Goal: Task Accomplishment & Management: Manage account settings

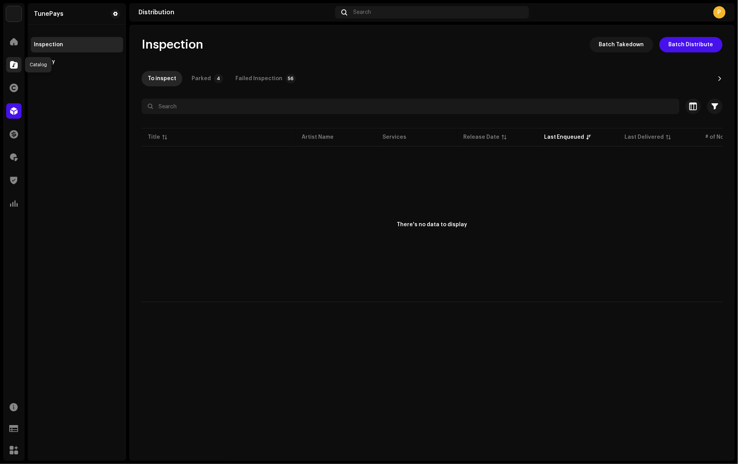
click at [15, 67] on span at bounding box center [14, 65] width 8 height 6
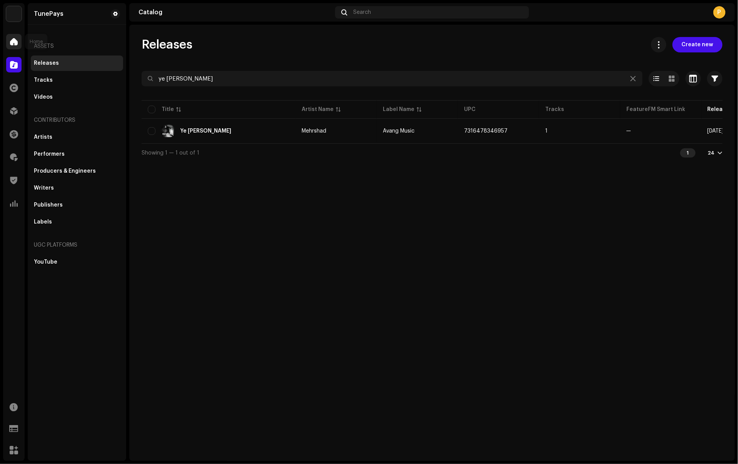
click at [13, 42] on span at bounding box center [14, 42] width 8 height 6
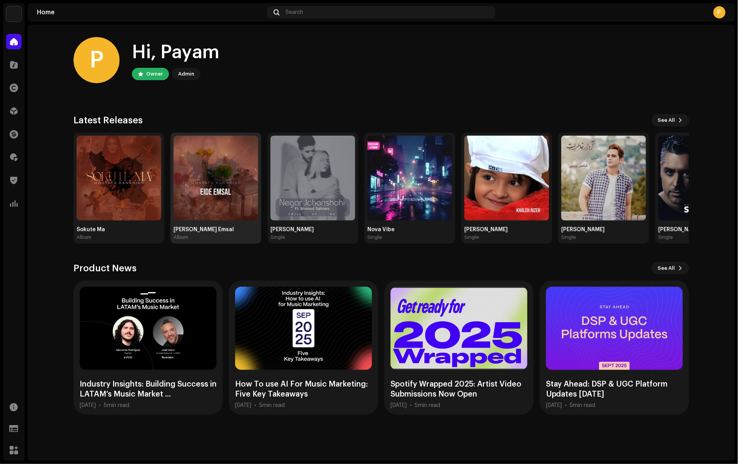
click at [200, 201] on img at bounding box center [216, 178] width 85 height 85
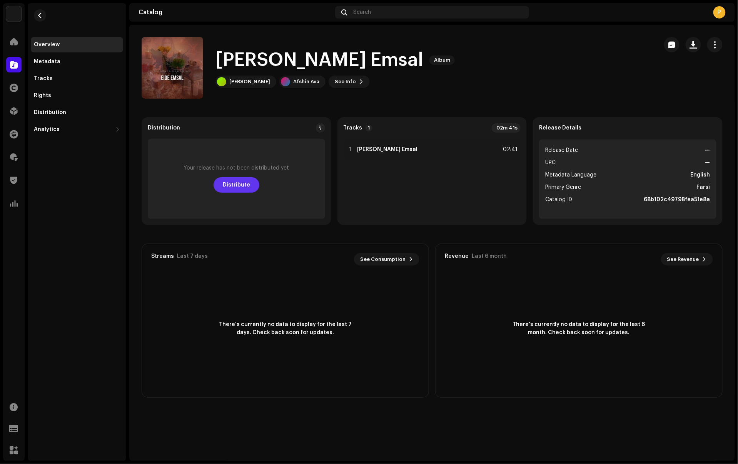
click at [241, 186] on span "Distribute" at bounding box center [236, 184] width 27 height 15
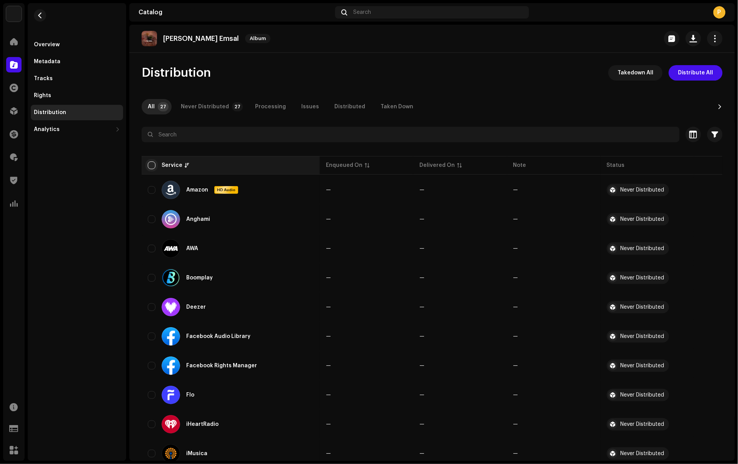
click at [151, 165] on input "checkbox" at bounding box center [152, 165] width 8 height 8
checkbox input "true"
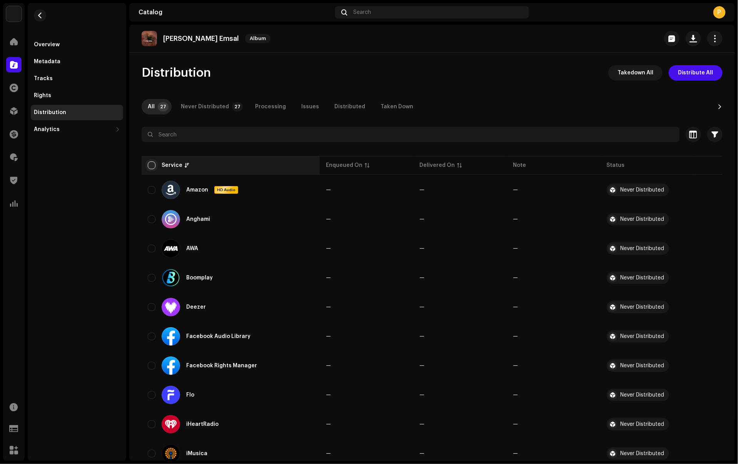
checkbox input "true"
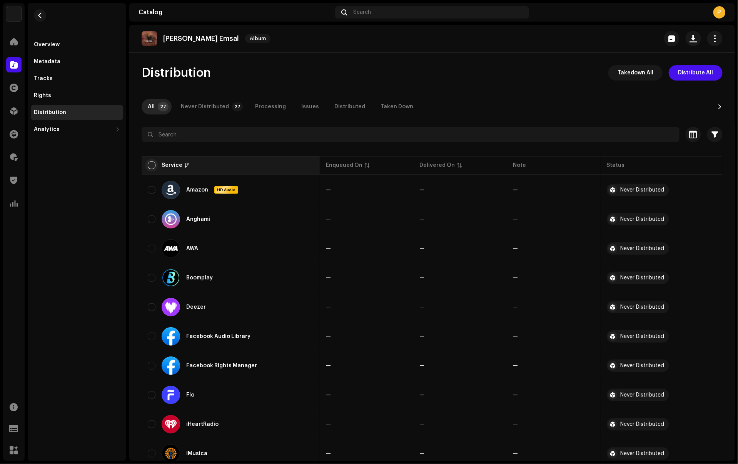
checkbox input "true"
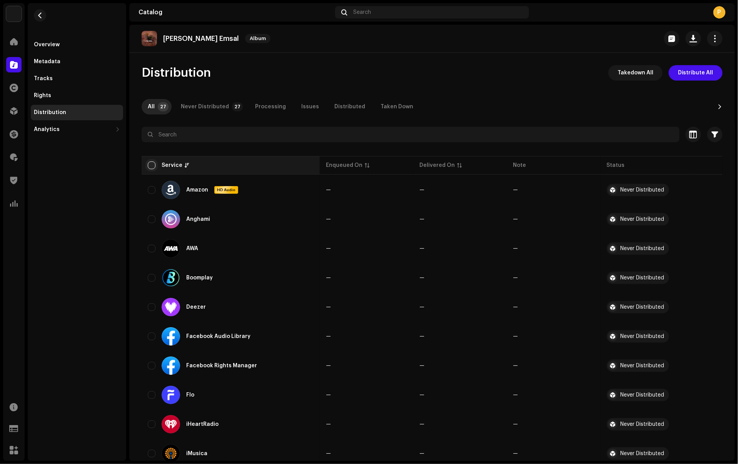
checkbox input "true"
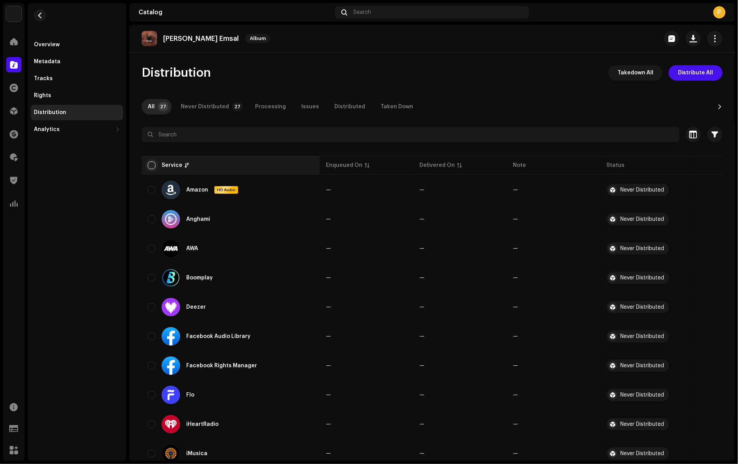
checkbox input "true"
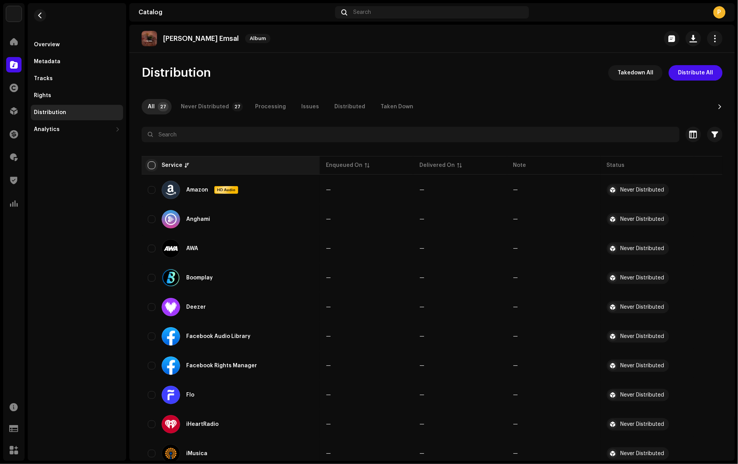
checkbox input "true"
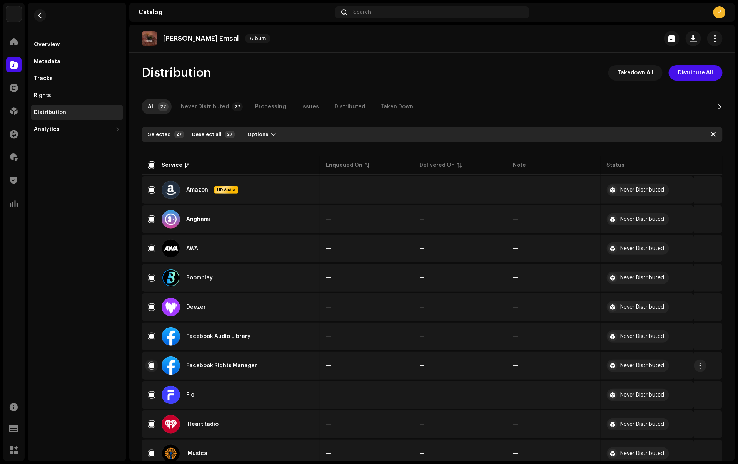
click at [150, 364] on input "Row Selected" at bounding box center [152, 366] width 8 height 8
checkbox input "false"
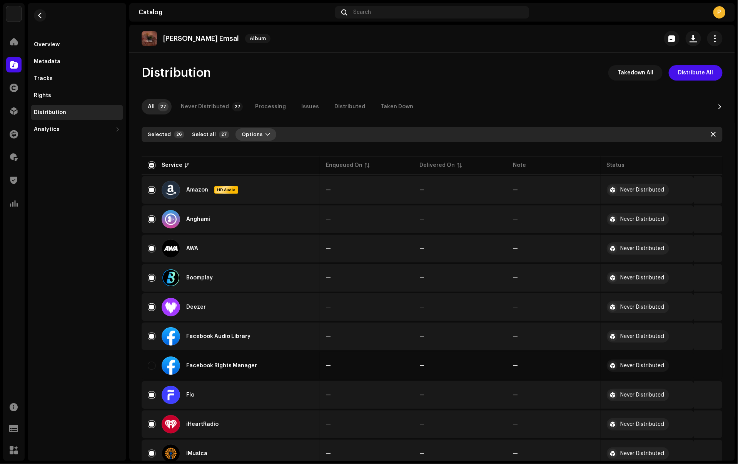
click at [266, 132] on span "button" at bounding box center [268, 134] width 5 height 6
click at [258, 153] on span "Distribute" at bounding box center [250, 152] width 27 height 6
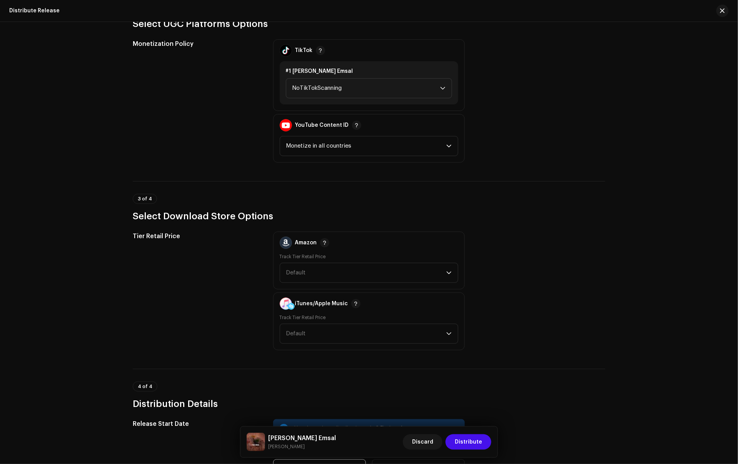
scroll to position [802, 0]
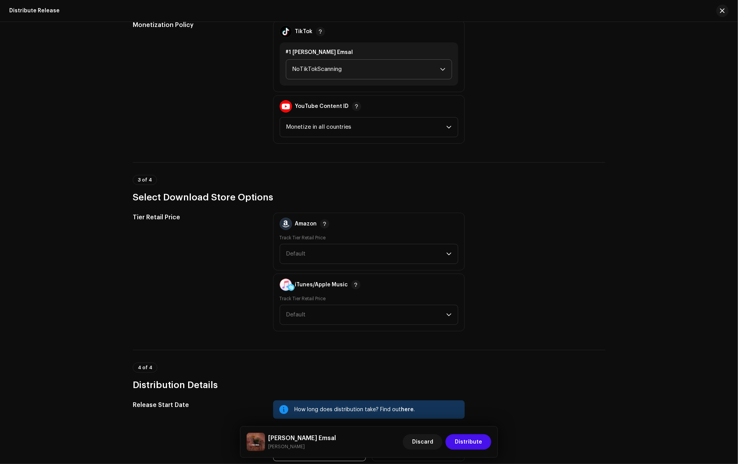
click at [353, 67] on span "NoTikTokScanning" at bounding box center [367, 69] width 148 height 19
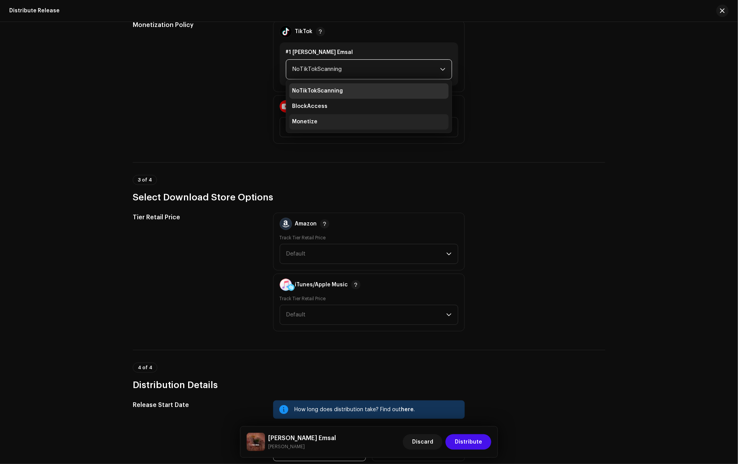
click at [331, 121] on li "Monetize" at bounding box center [369, 121] width 159 height 15
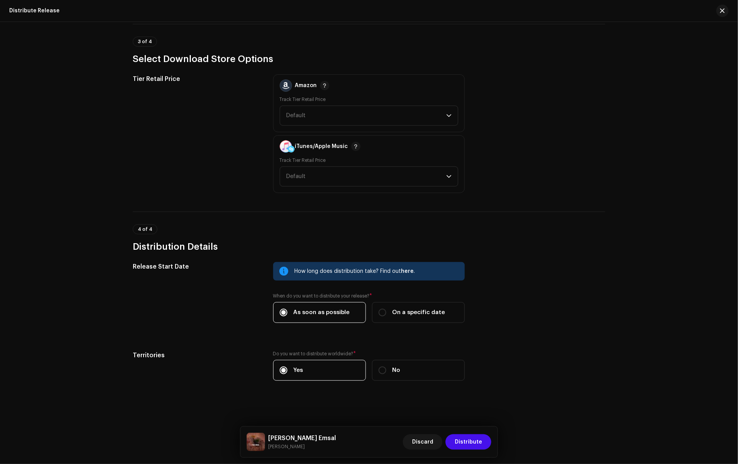
scroll to position [944, 0]
click at [468, 441] on span "Distribute" at bounding box center [468, 441] width 27 height 15
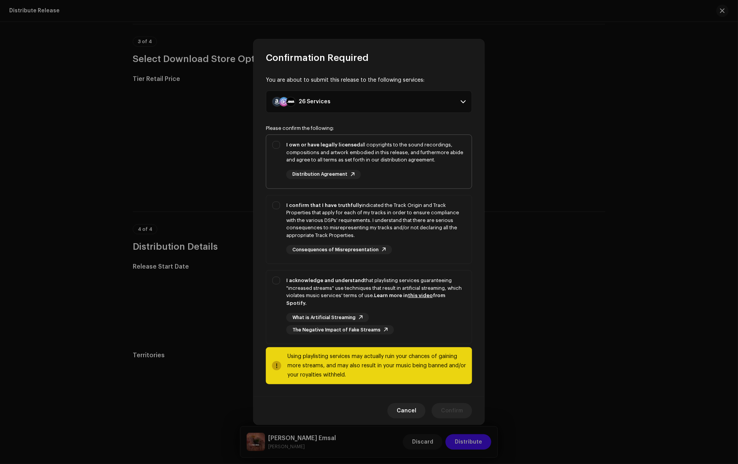
click at [275, 162] on div "I own or have legally licensed all copyrights to the sound recordings, composit…" at bounding box center [369, 160] width 206 height 50
checkbox input "true"
click at [281, 228] on div "I confirm that I have truthfully indicated the Track Origin and Track Propertie…" at bounding box center [369, 227] width 206 height 65
checkbox input "true"
click at [277, 298] on div "I acknowledge and understand that playlisting services guaranteeing "increased …" at bounding box center [369, 305] width 206 height 70
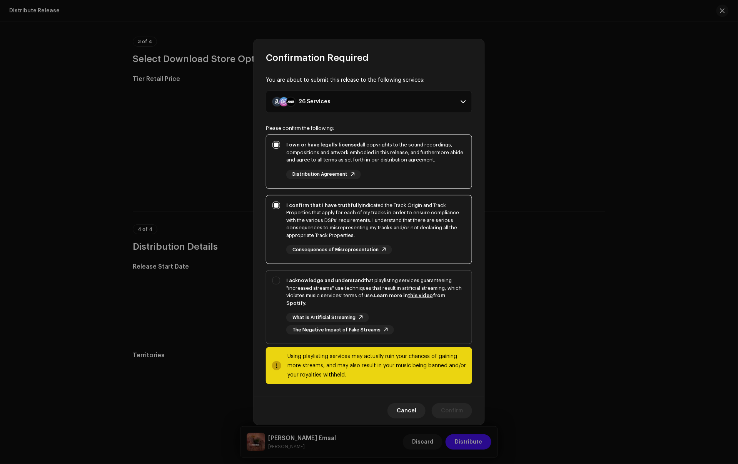
checkbox input "true"
click at [450, 408] on span "Confirm" at bounding box center [452, 410] width 22 height 15
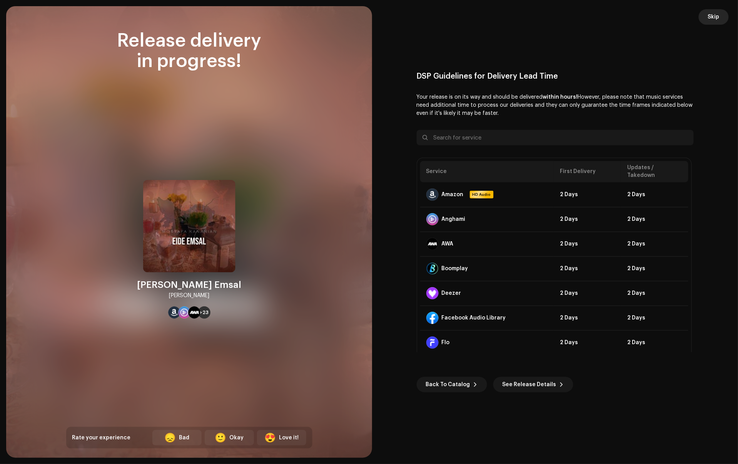
click at [713, 17] on span "Skip" at bounding box center [714, 16] width 12 height 15
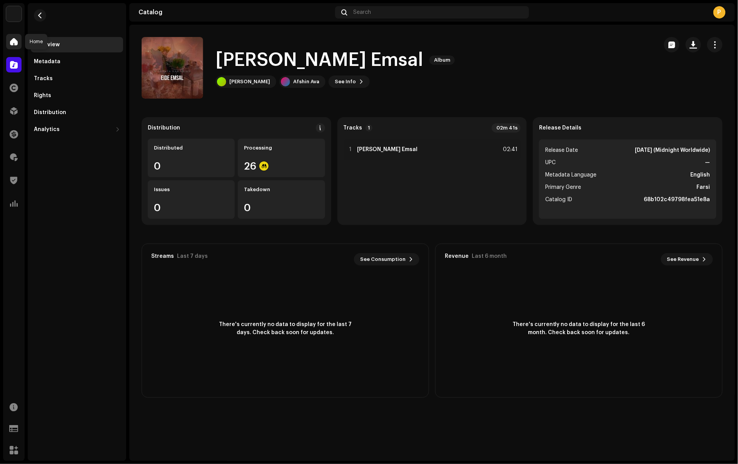
click at [11, 48] on div at bounding box center [13, 41] width 15 height 15
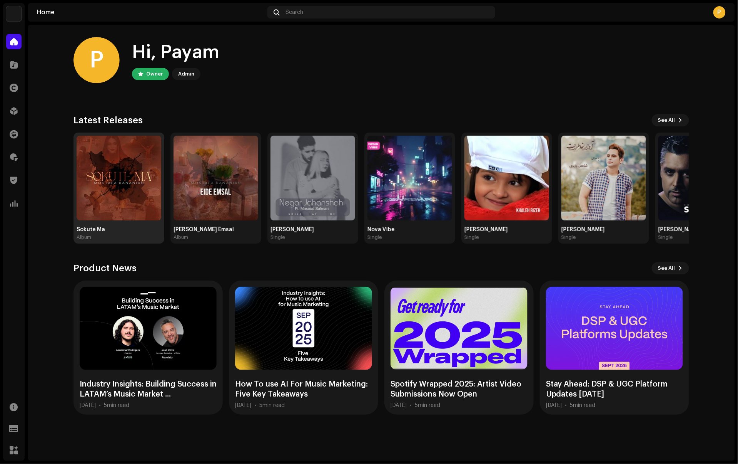
click at [108, 193] on img at bounding box center [119, 178] width 85 height 85
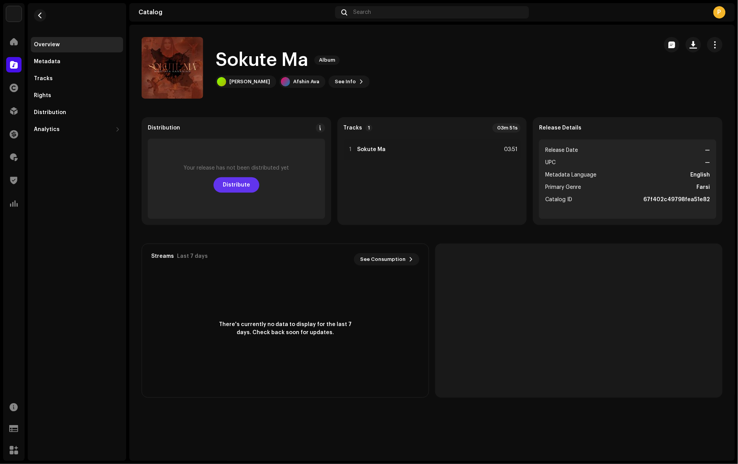
click at [236, 189] on span "Distribute" at bounding box center [236, 184] width 27 height 15
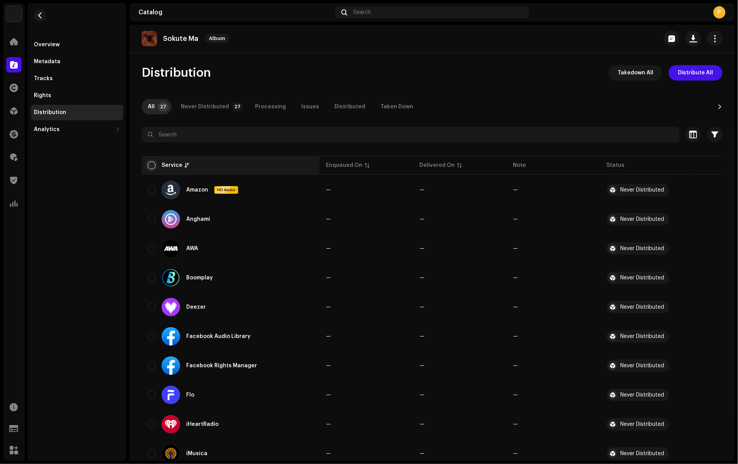
click at [150, 162] on input "checkbox" at bounding box center [152, 165] width 8 height 8
checkbox input "true"
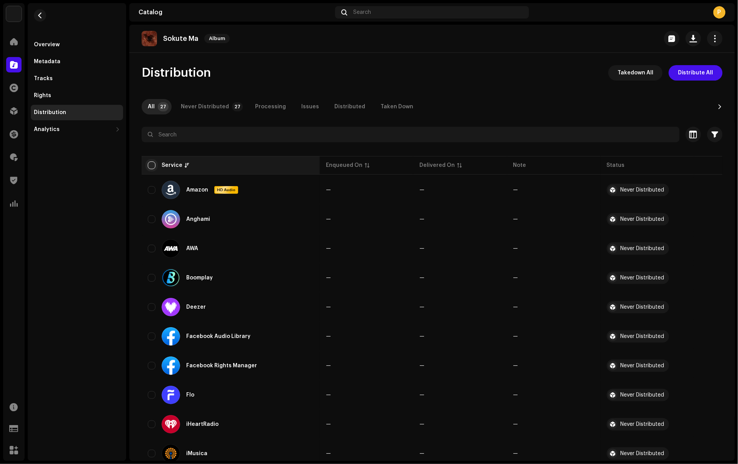
checkbox input "true"
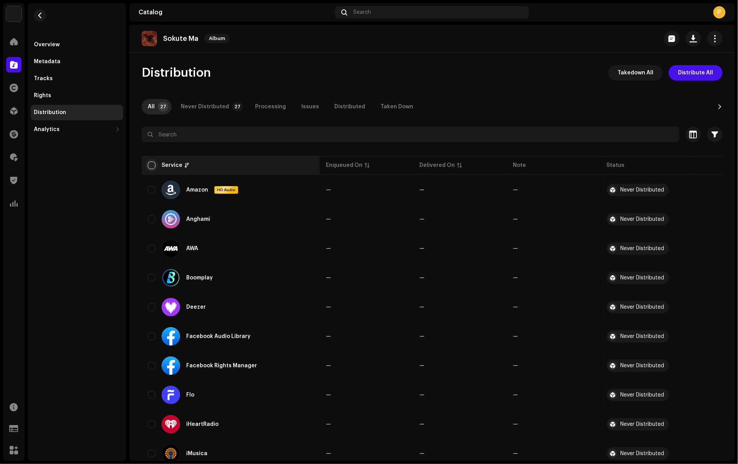
checkbox input "true"
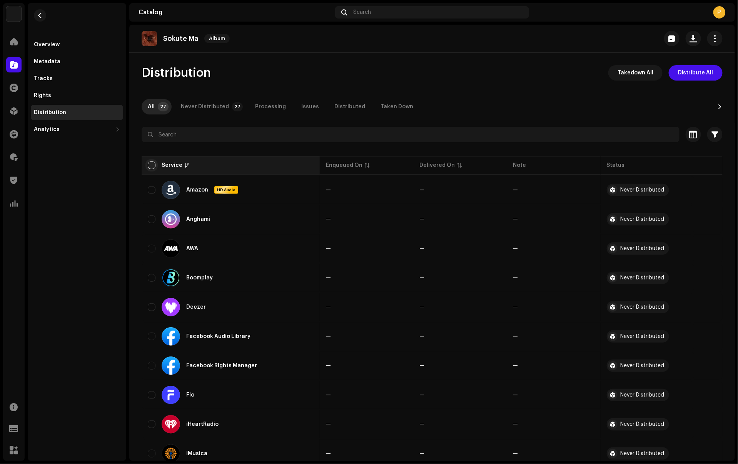
checkbox input "true"
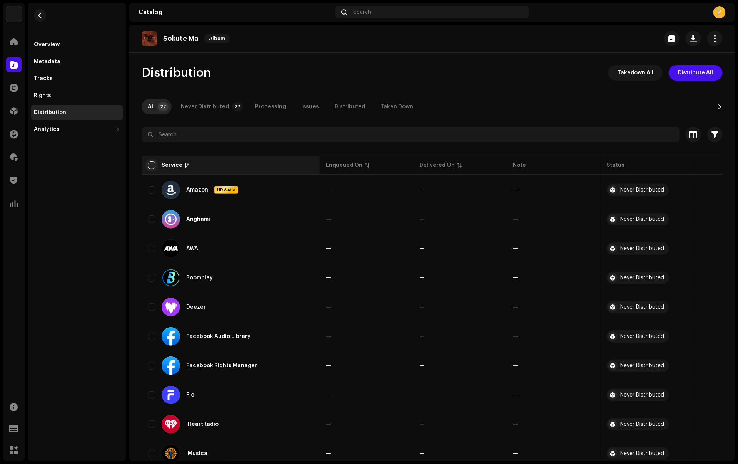
checkbox input "true"
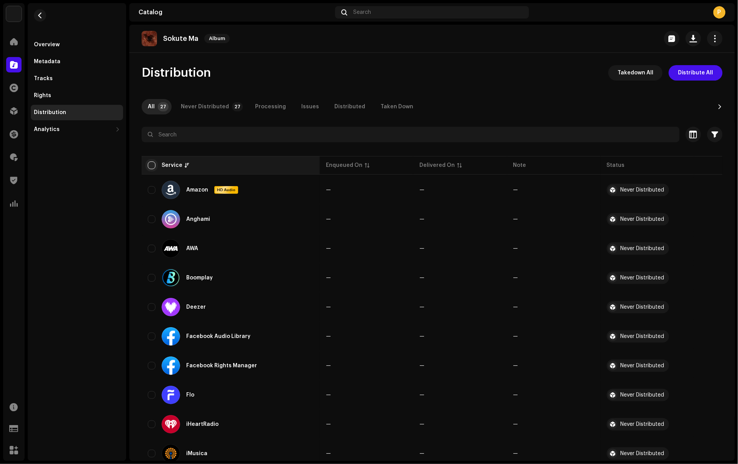
checkbox input "true"
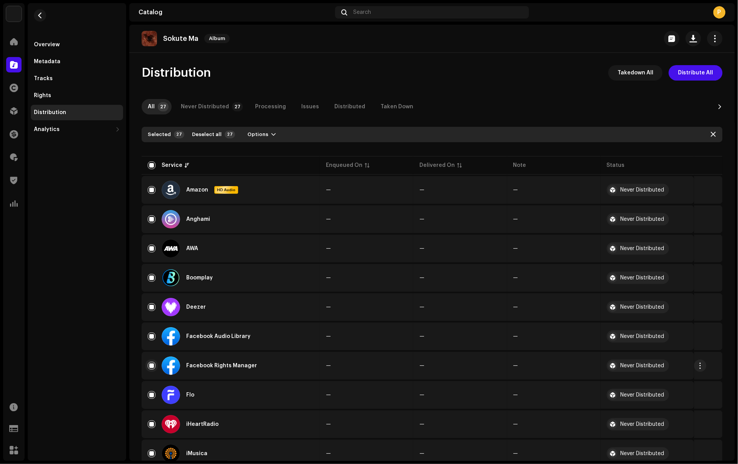
click at [152, 367] on input "Row Selected" at bounding box center [152, 366] width 8 height 8
checkbox input "false"
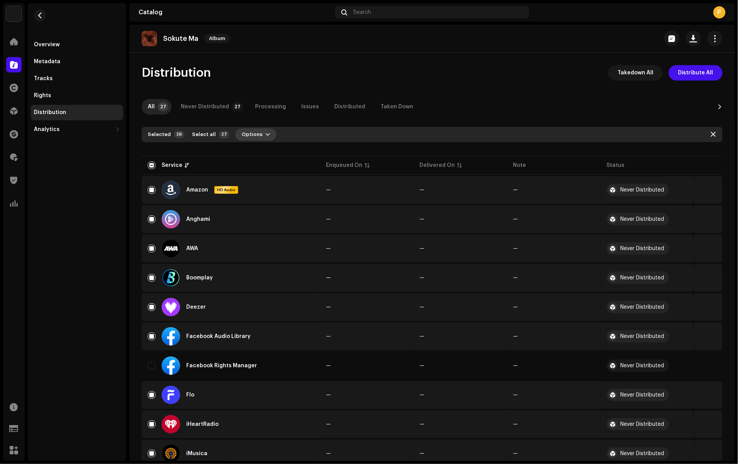
click at [250, 137] on span "Options" at bounding box center [252, 134] width 21 height 15
click at [253, 150] on span "Distribute" at bounding box center [250, 152] width 27 height 6
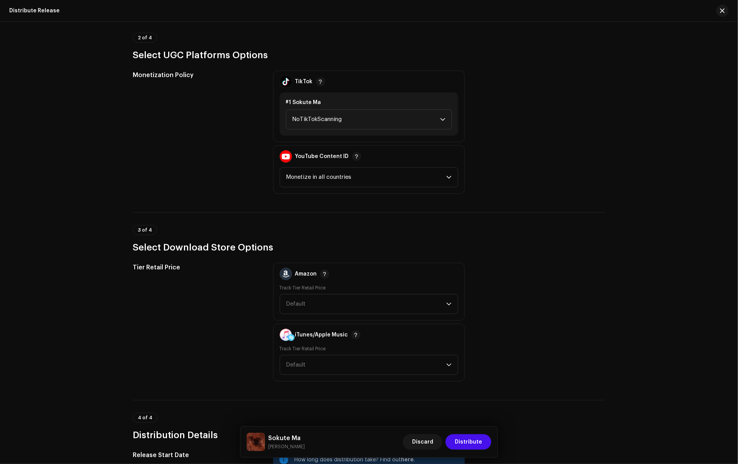
scroll to position [732, 0]
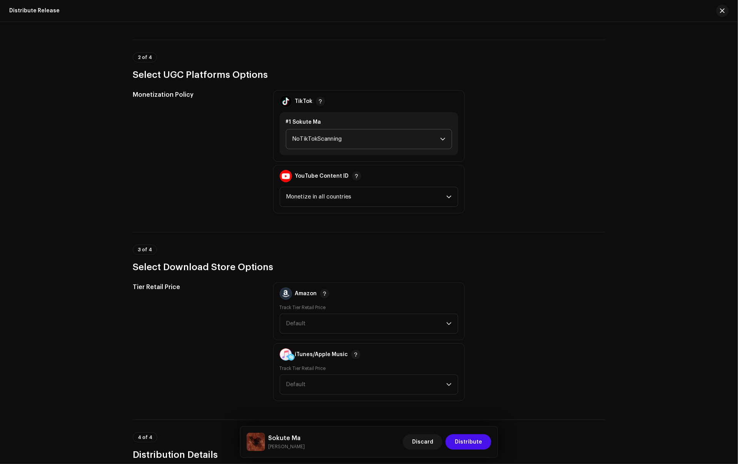
click at [333, 137] on span "NoTikTokScanning" at bounding box center [367, 138] width 148 height 19
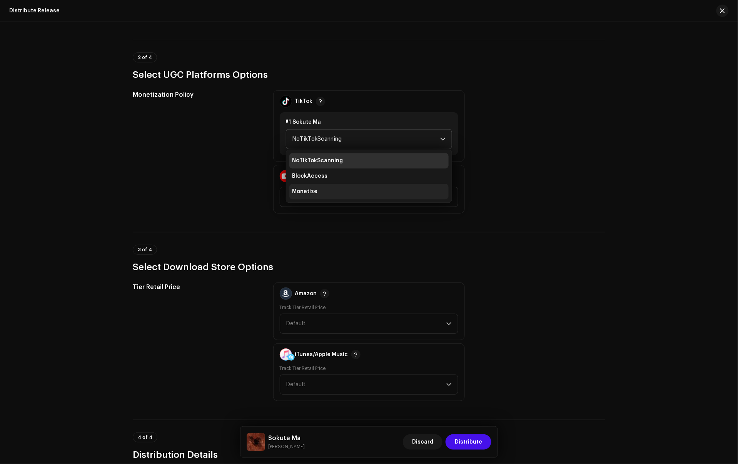
click at [310, 194] on span "Monetize" at bounding box center [305, 192] width 25 height 8
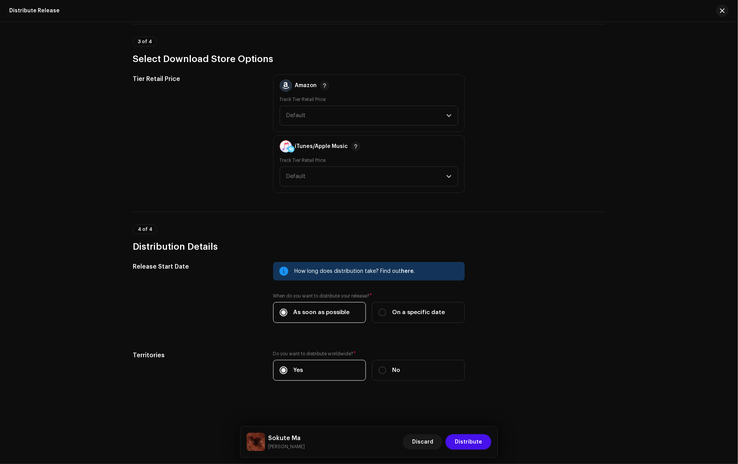
scroll to position [944, 0]
click at [462, 437] on span "Distribute" at bounding box center [468, 441] width 27 height 15
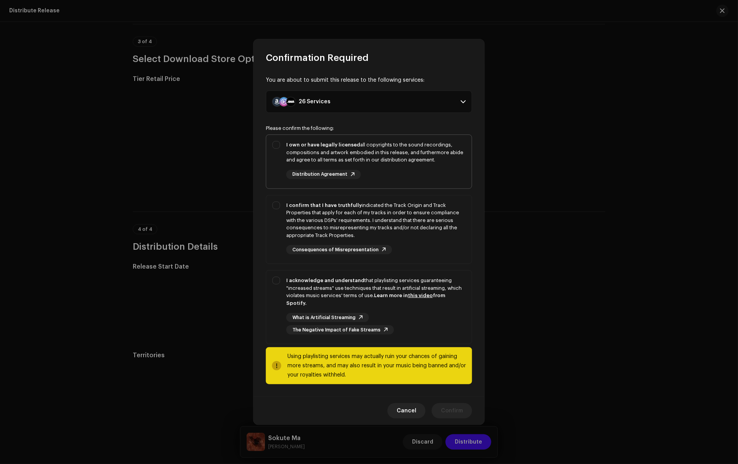
click at [280, 169] on div "I own or have legally licensed all copyrights to the sound recordings, composit…" at bounding box center [369, 160] width 206 height 50
checkbox input "true"
click at [280, 220] on div "I confirm that I have truthfully indicated the Track Origin and Track Propertie…" at bounding box center [369, 227] width 206 height 65
checkbox input "true"
click at [276, 308] on div "I acknowledge and understand that playlisting services guaranteeing "increased …" at bounding box center [369, 305] width 206 height 70
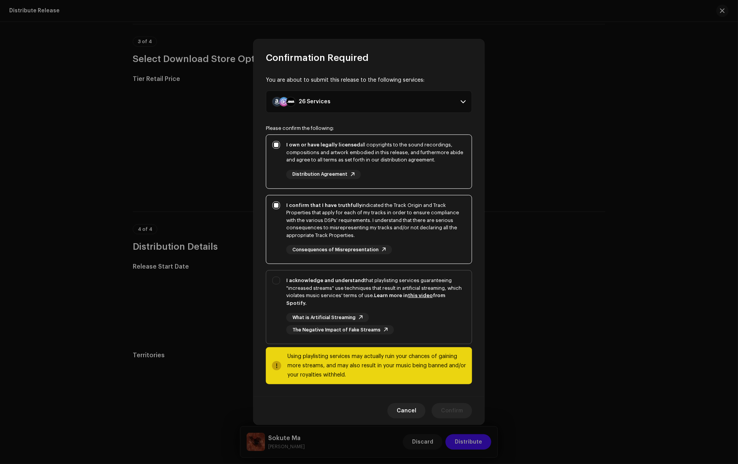
checkbox input "true"
click at [450, 407] on span "Confirm" at bounding box center [452, 410] width 22 height 15
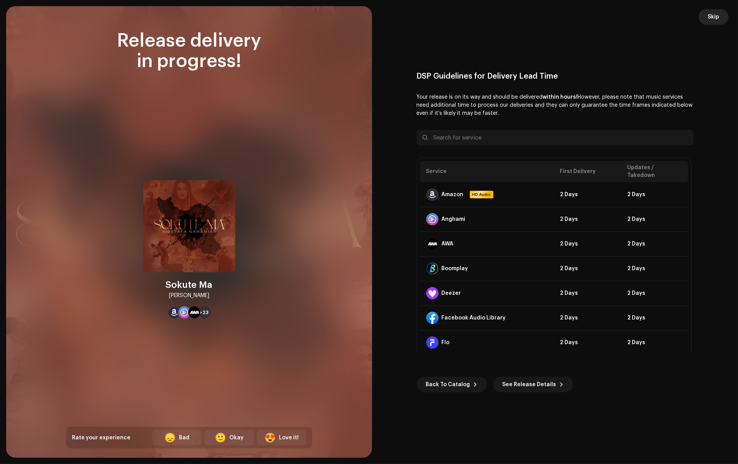
click at [713, 19] on span "Skip" at bounding box center [714, 16] width 12 height 15
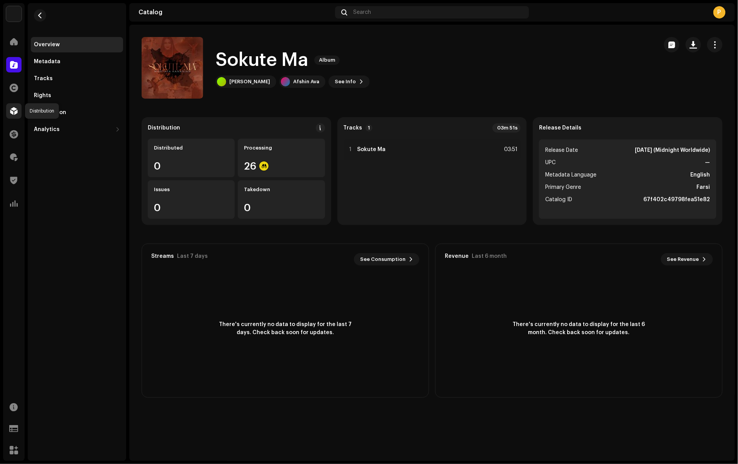
click at [11, 109] on span at bounding box center [14, 111] width 8 height 6
